Goal: Check status: Check status

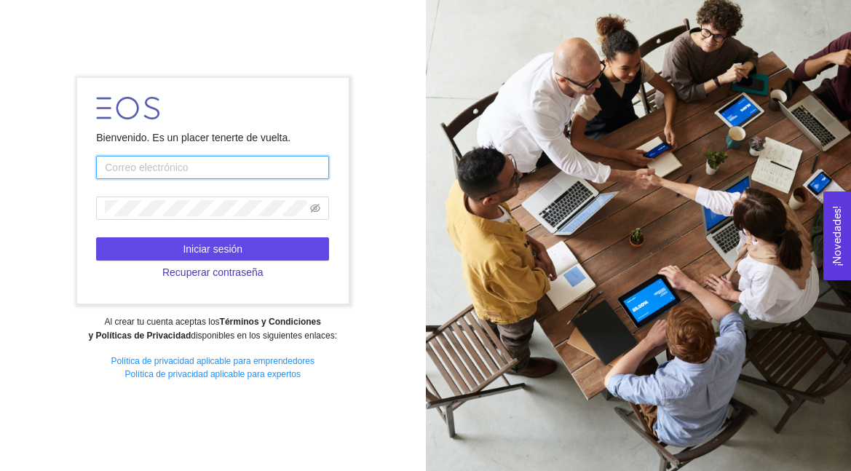
type input "[PERSON_NAME][EMAIL_ADDRESS][PERSON_NAME][DOMAIN_NAME]"
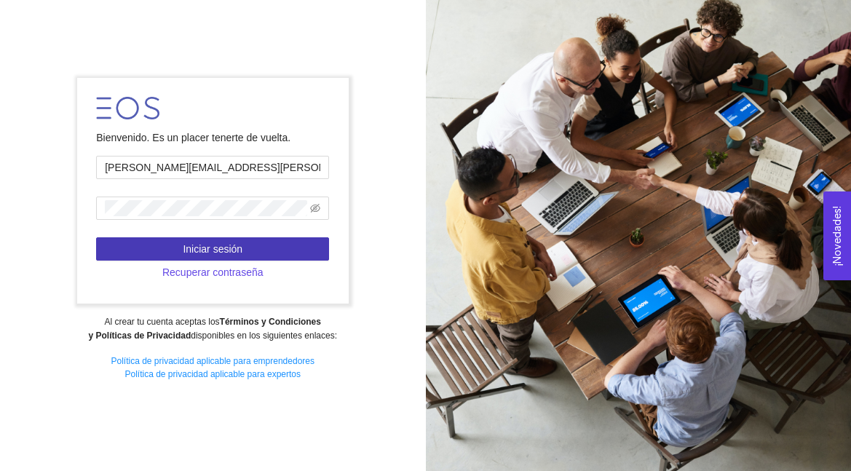
click at [255, 248] on button "Iniciar sesión" at bounding box center [212, 248] width 233 height 23
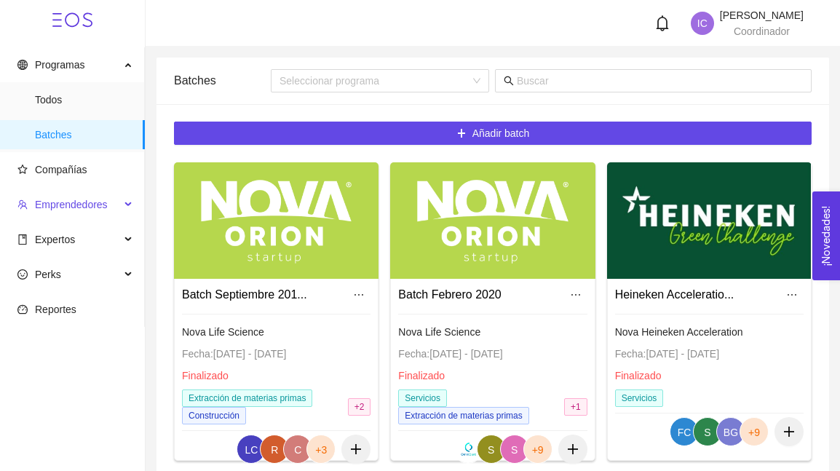
click at [118, 203] on span "Emprendedores" at bounding box center [68, 204] width 103 height 29
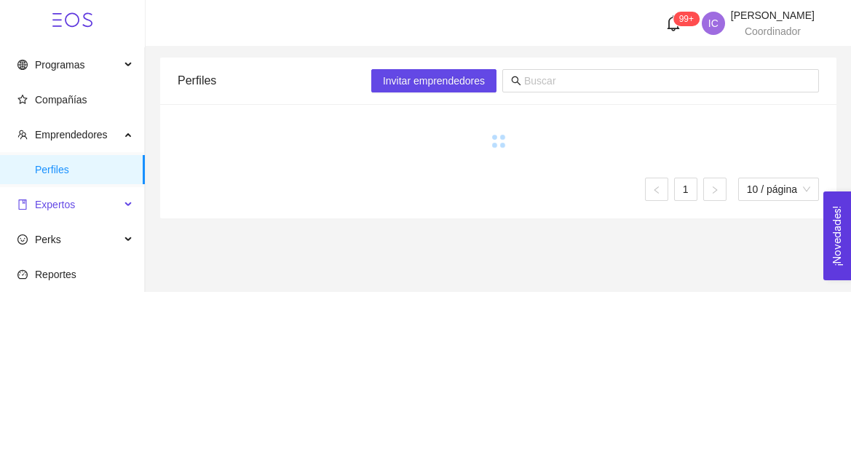
click at [127, 198] on div "Expertos" at bounding box center [72, 204] width 145 height 29
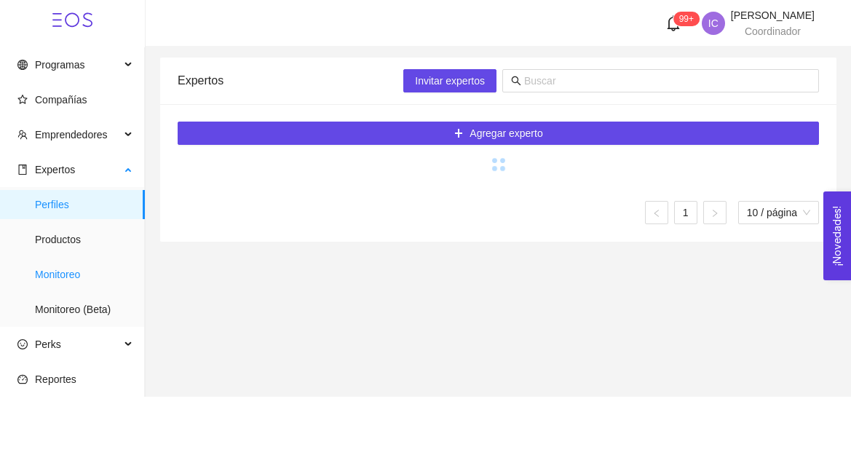
click at [68, 276] on span "Monitoreo" at bounding box center [84, 274] width 98 height 29
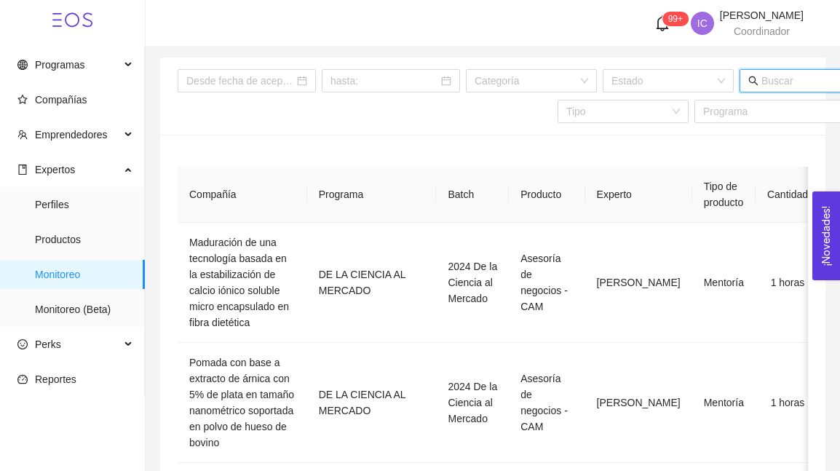
click at [762, 88] on input "text" at bounding box center [800, 81] width 79 height 16
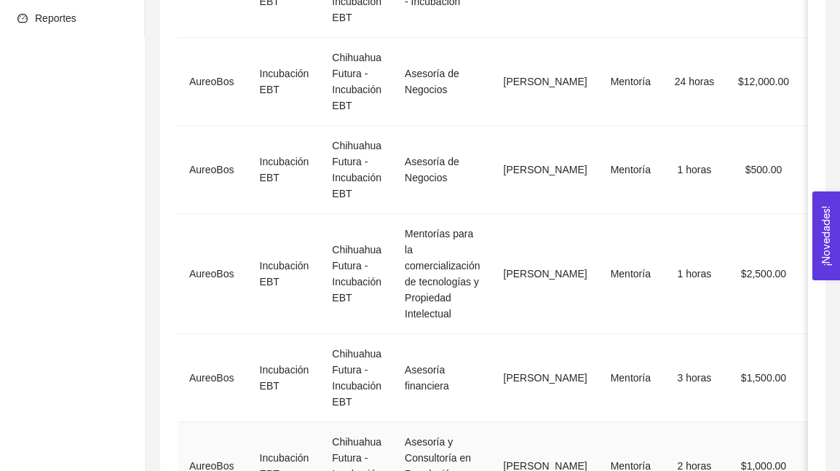
type input "aureo"
click at [800, 111] on td "27/febrero/2025" at bounding box center [847, 82] width 95 height 88
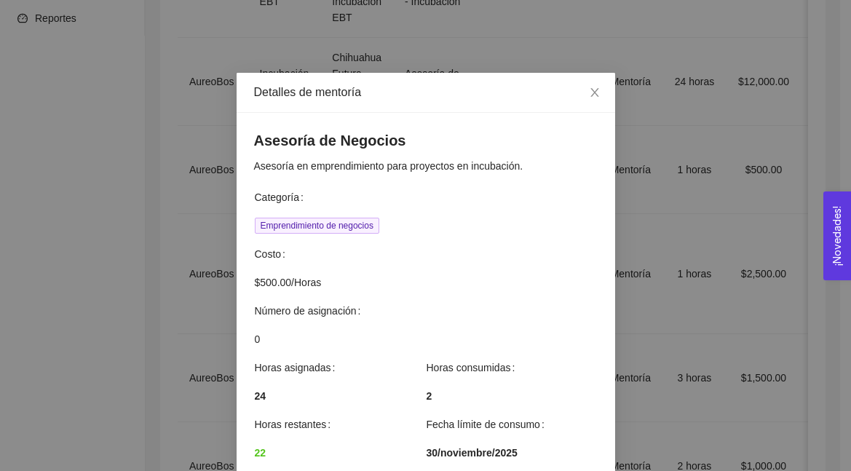
click at [122, 99] on div "Detalles de mentoría Asesoría de Negocios Asesoría en emprendimiento para proye…" at bounding box center [425, 235] width 851 height 471
